Goal: Task Accomplishment & Management: Complete application form

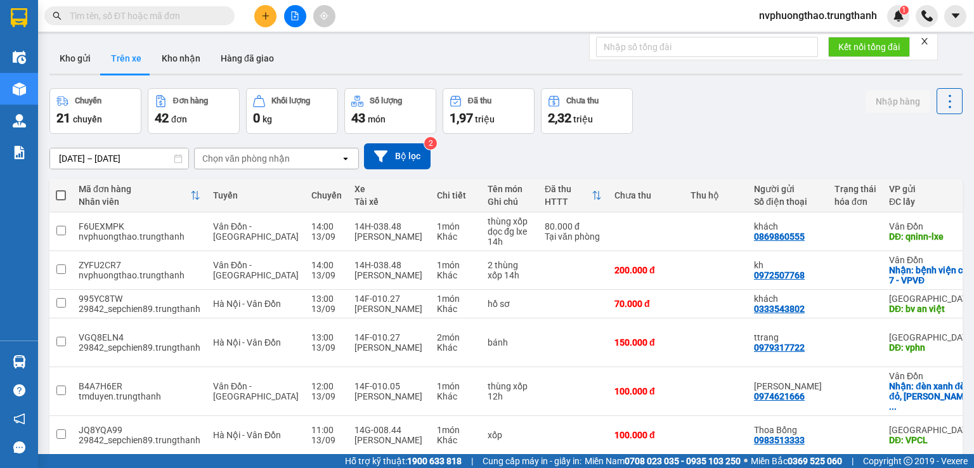
click at [160, 17] on input "text" at bounding box center [145, 16] width 150 height 14
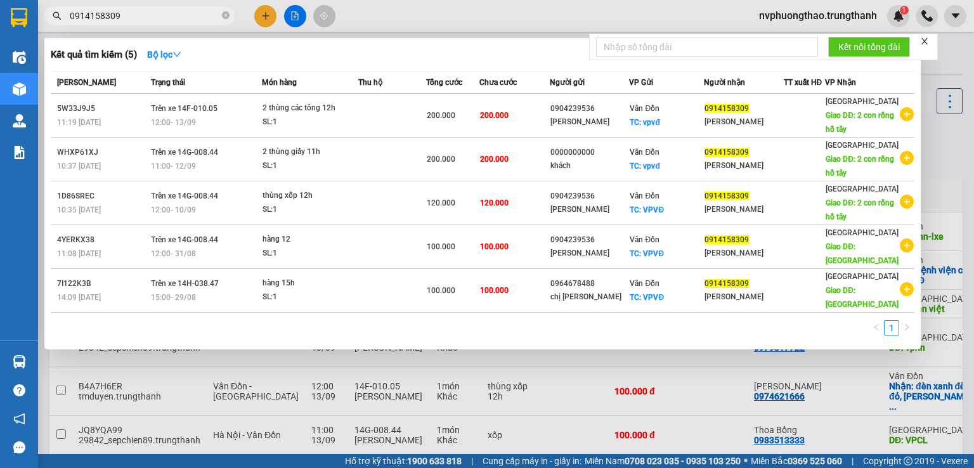
type input "0914158309"
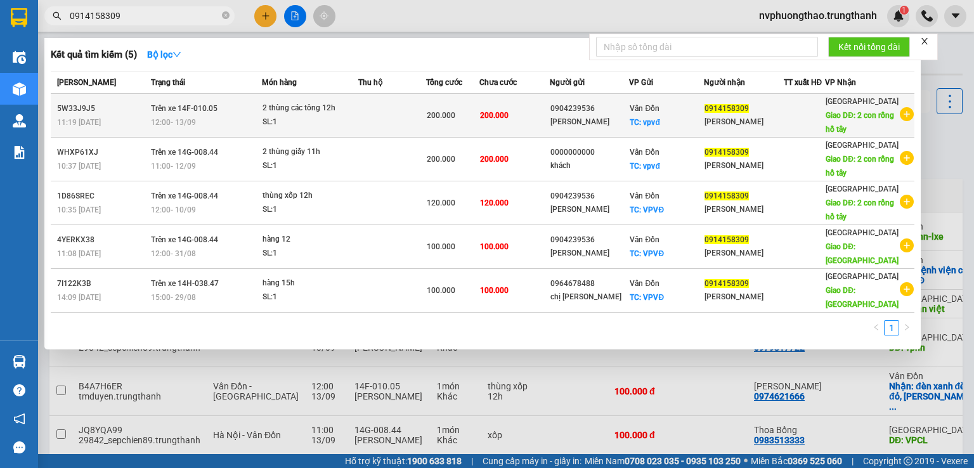
drag, startPoint x: 200, startPoint y: 127, endPoint x: 226, endPoint y: 131, distance: 26.3
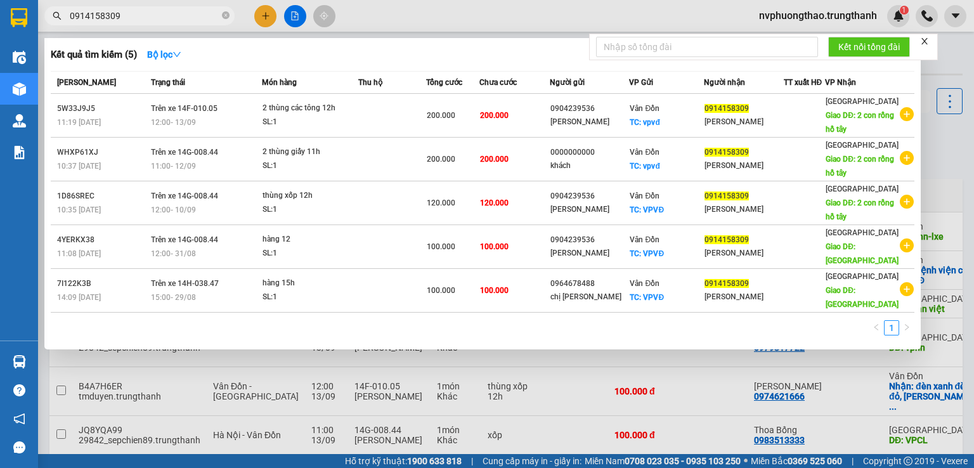
click at [202, 128] on div "12:00 [DATE]" at bounding box center [206, 122] width 110 height 14
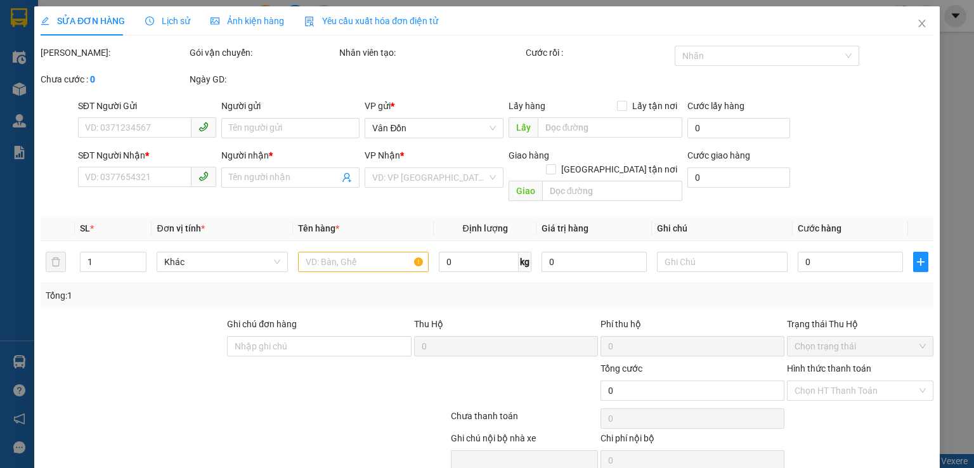
type input "0904239536"
type input "[PERSON_NAME]"
checkbox input "true"
type input "vpvđ"
type input "0914158309"
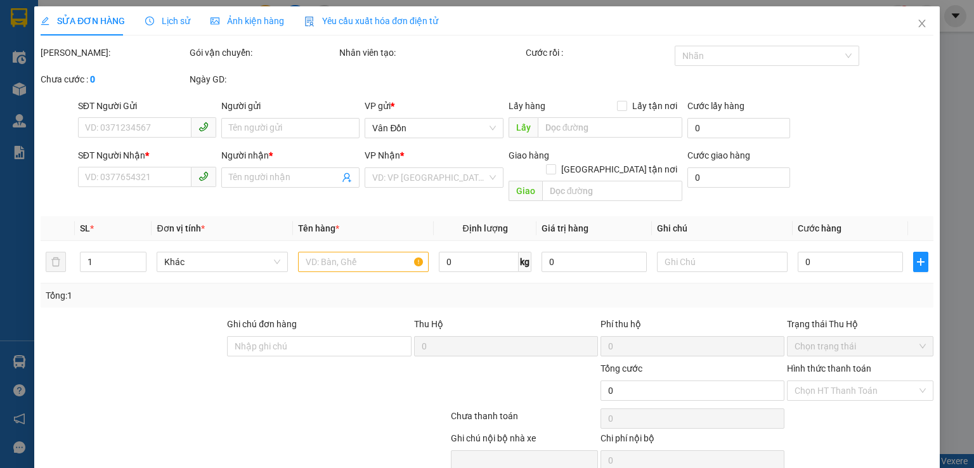
type input "[PERSON_NAME]"
type input "2 con rồng hồ tây"
type input "200.000"
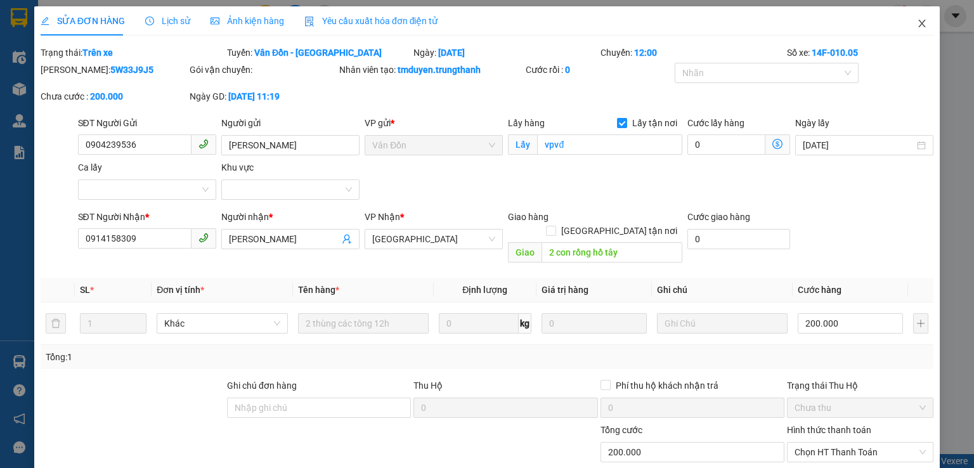
click at [917, 18] on icon "close" at bounding box center [922, 23] width 10 height 10
